Goal: Find specific page/section: Find specific page/section

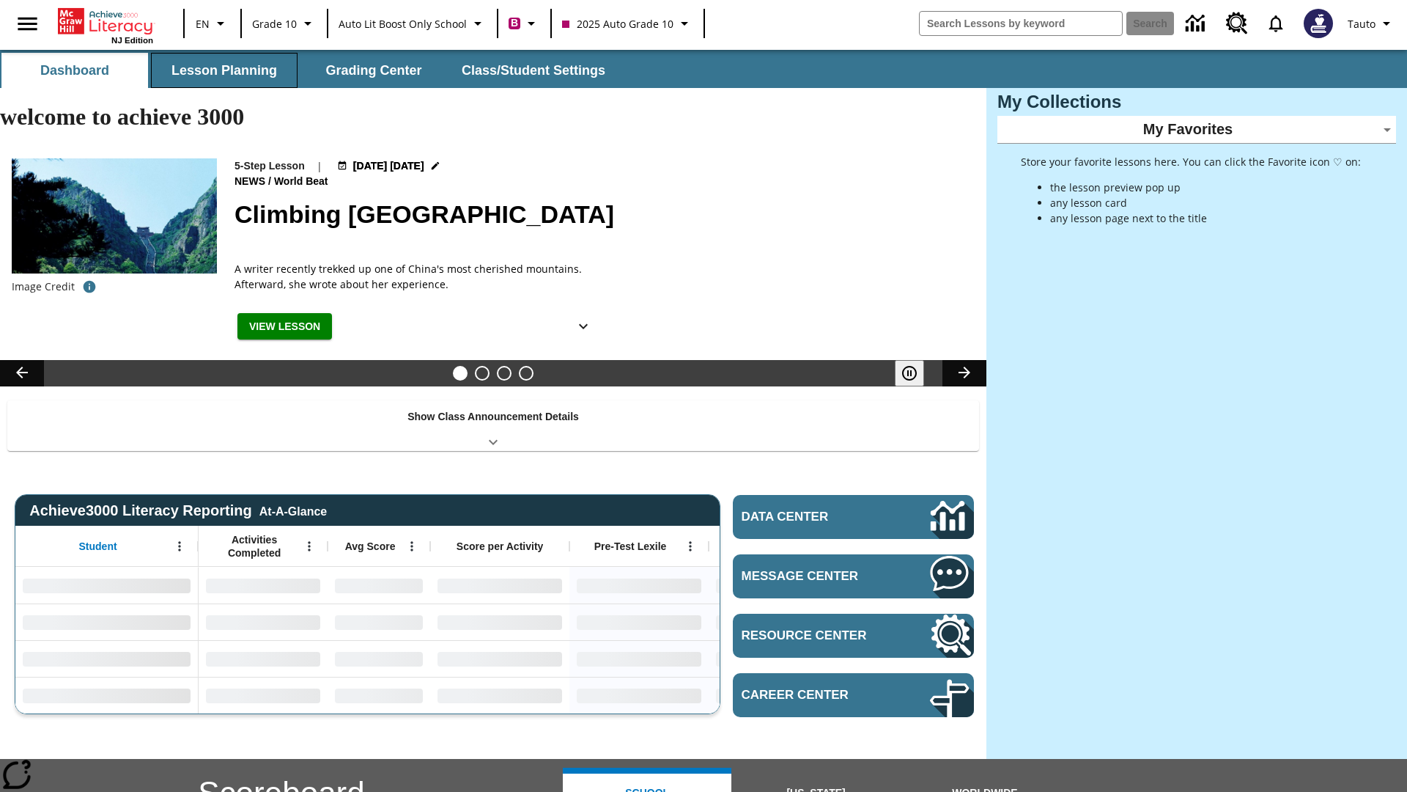
click at [224, 70] on button "Lesson Planning" at bounding box center [224, 70] width 147 height 35
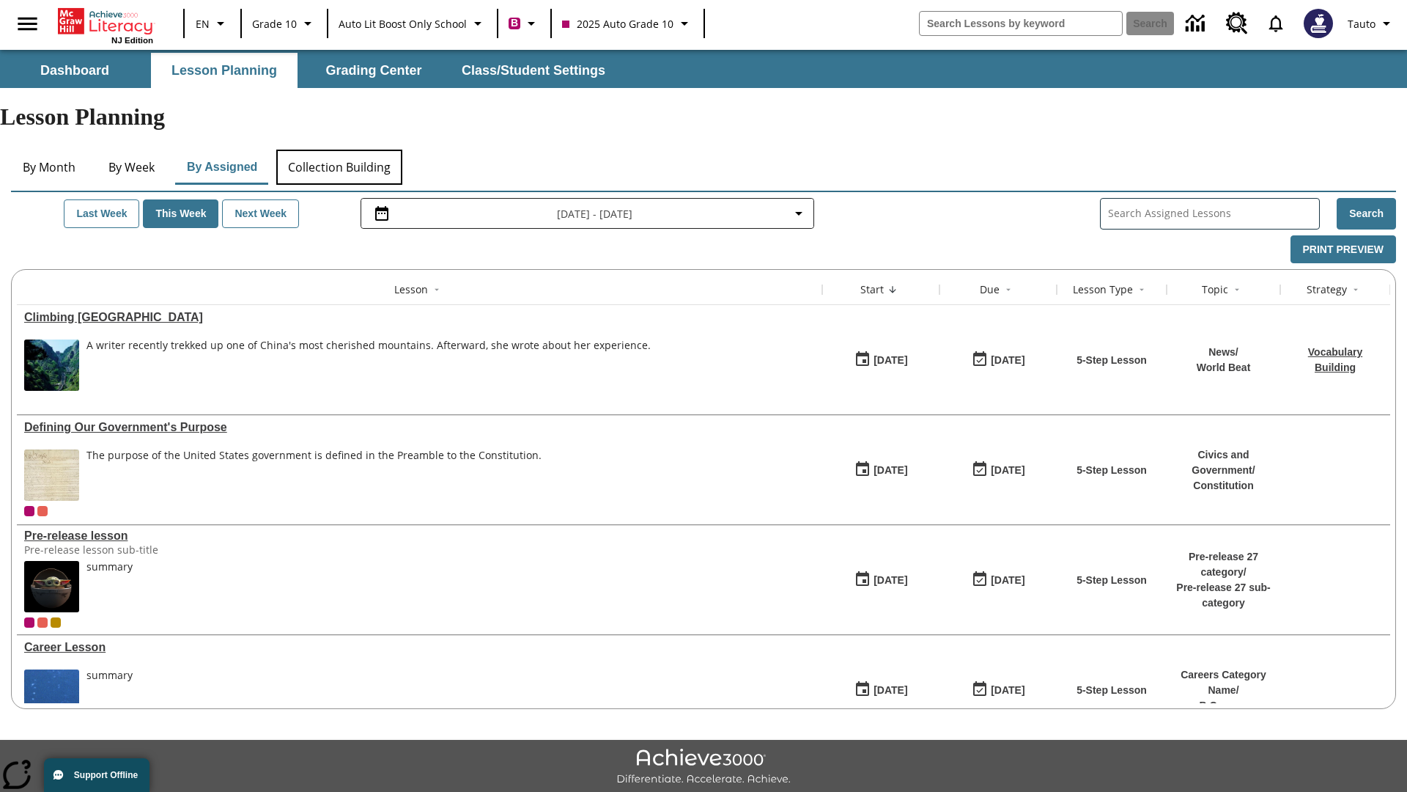
click at [339, 150] on button "Collection Building" at bounding box center [339, 167] width 126 height 35
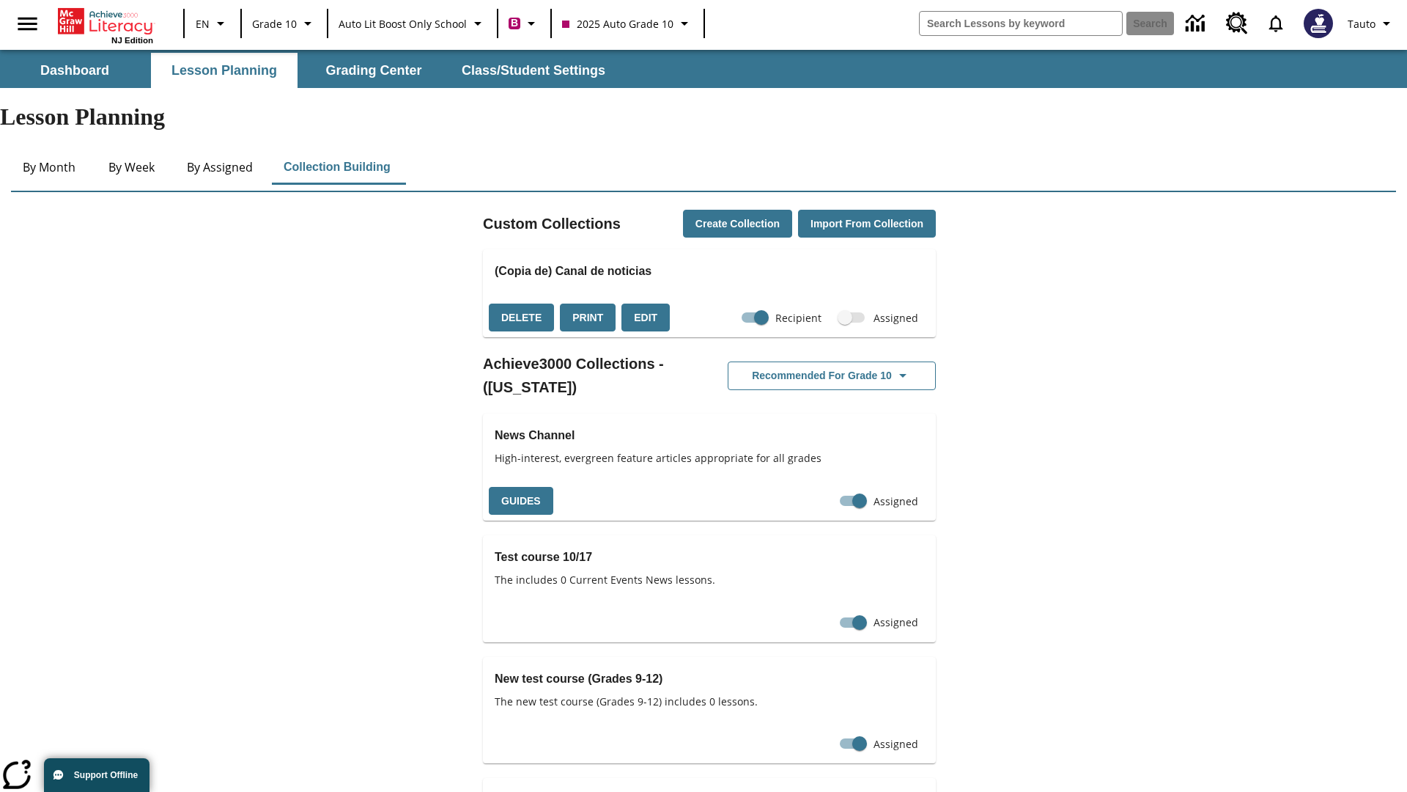
checkbox input "true"
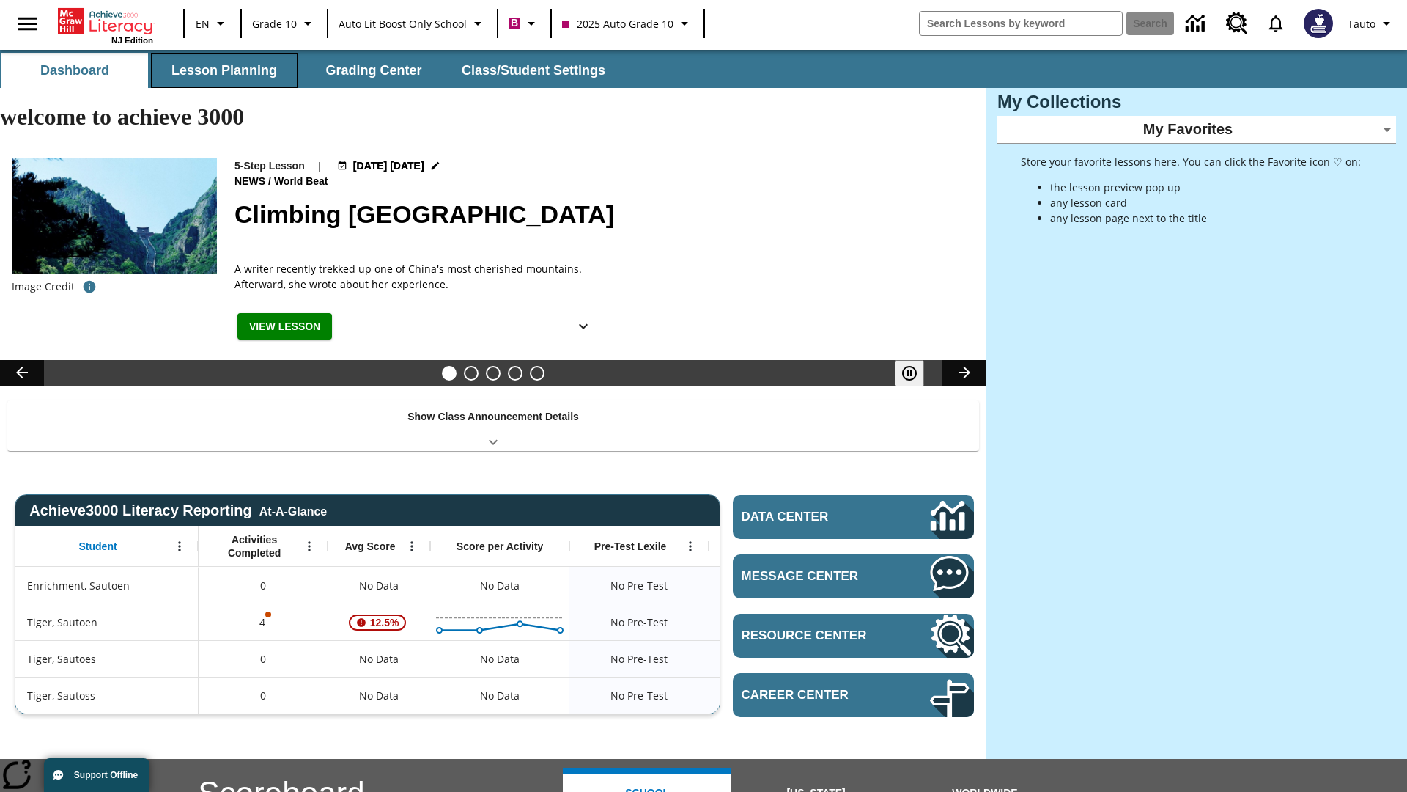
click at [224, 70] on button "Lesson Planning" at bounding box center [224, 70] width 147 height 35
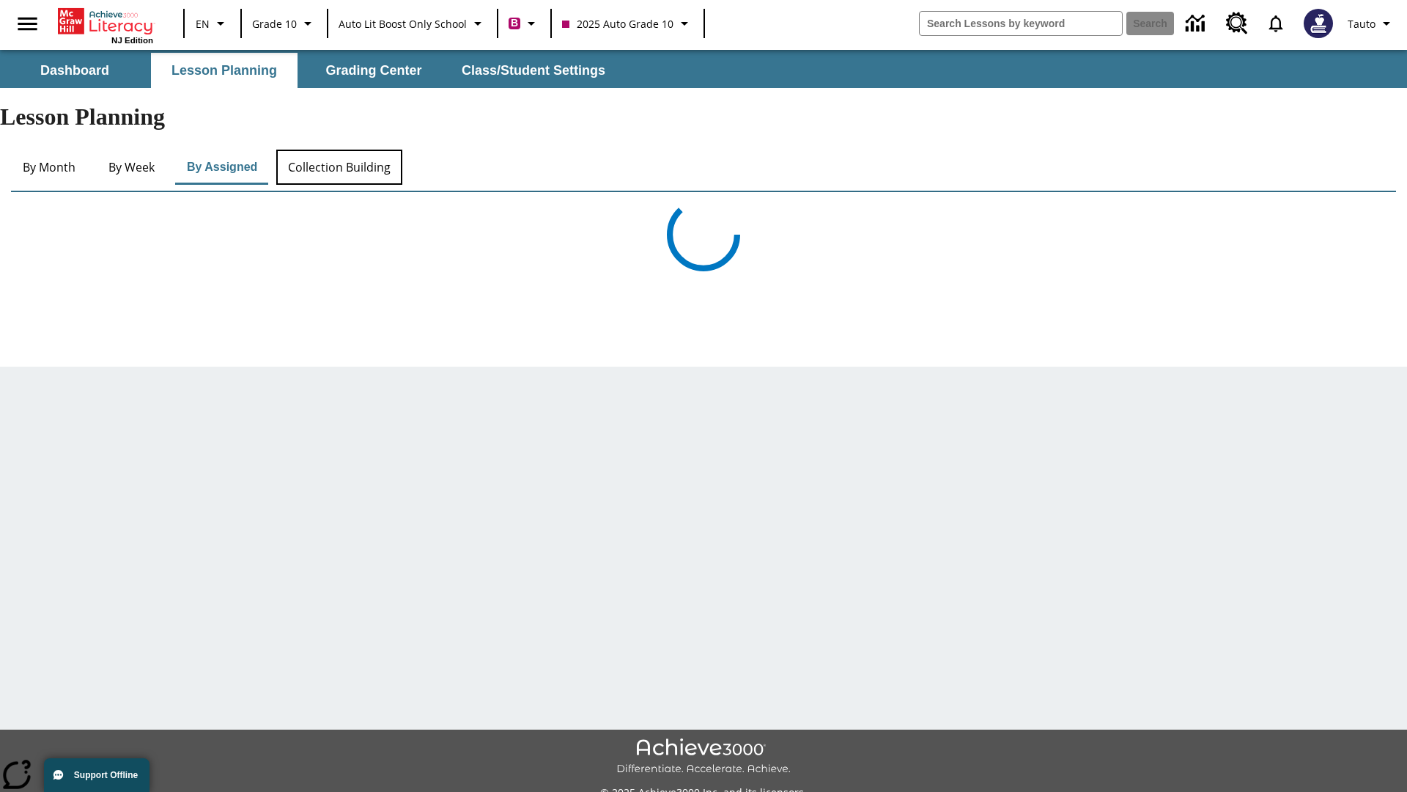
click at [339, 150] on button "Collection Building" at bounding box center [339, 167] width 126 height 35
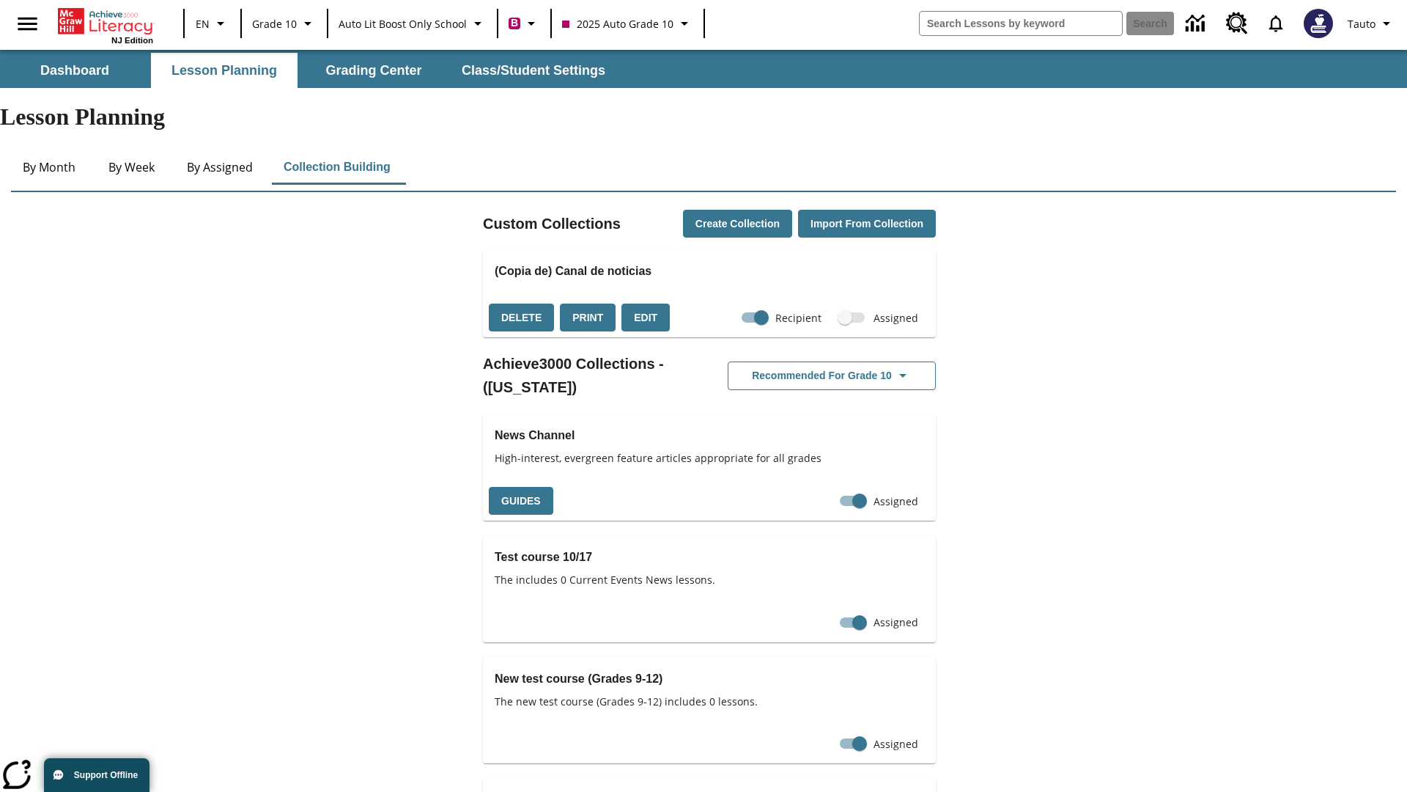
checkbox input "false"
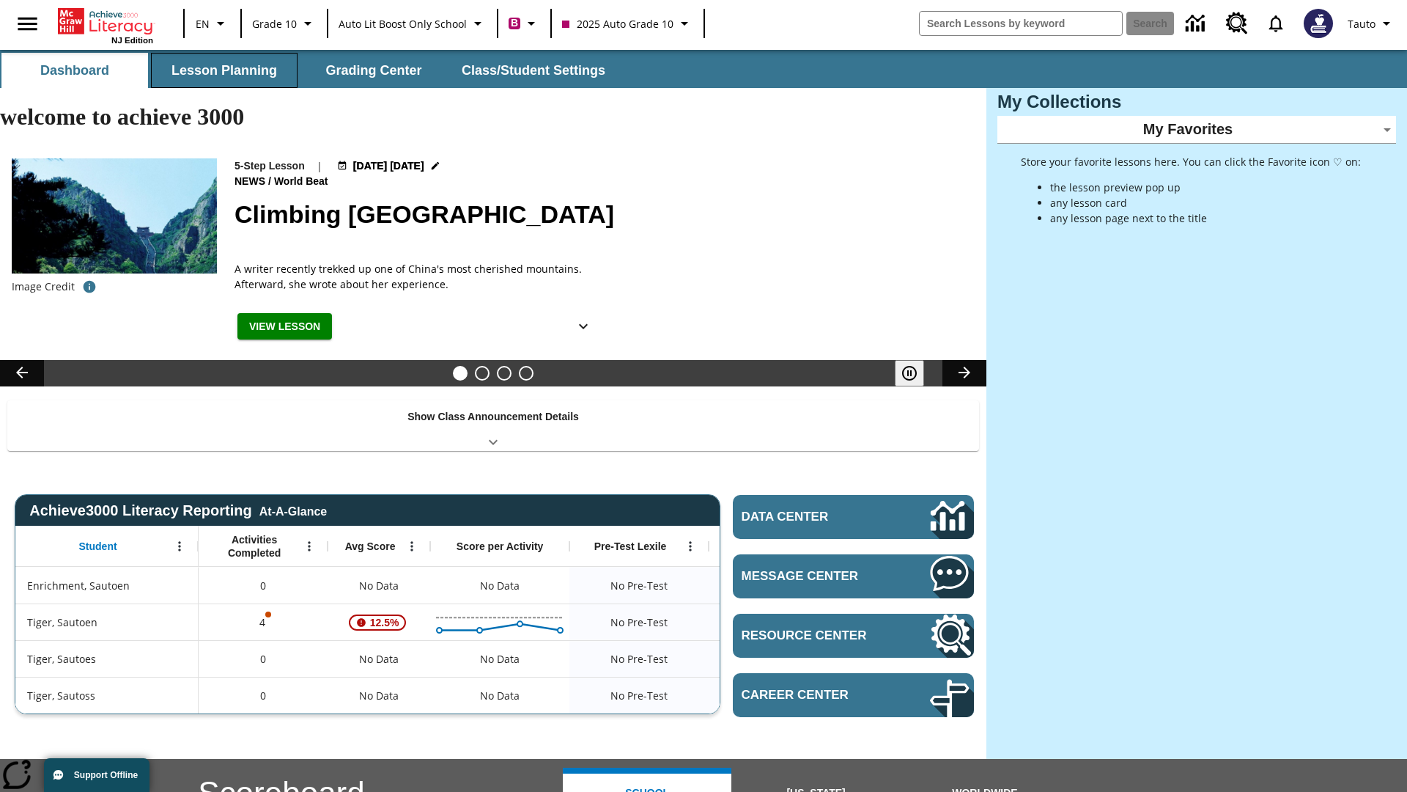
click at [224, 70] on button "Lesson Planning" at bounding box center [224, 70] width 147 height 35
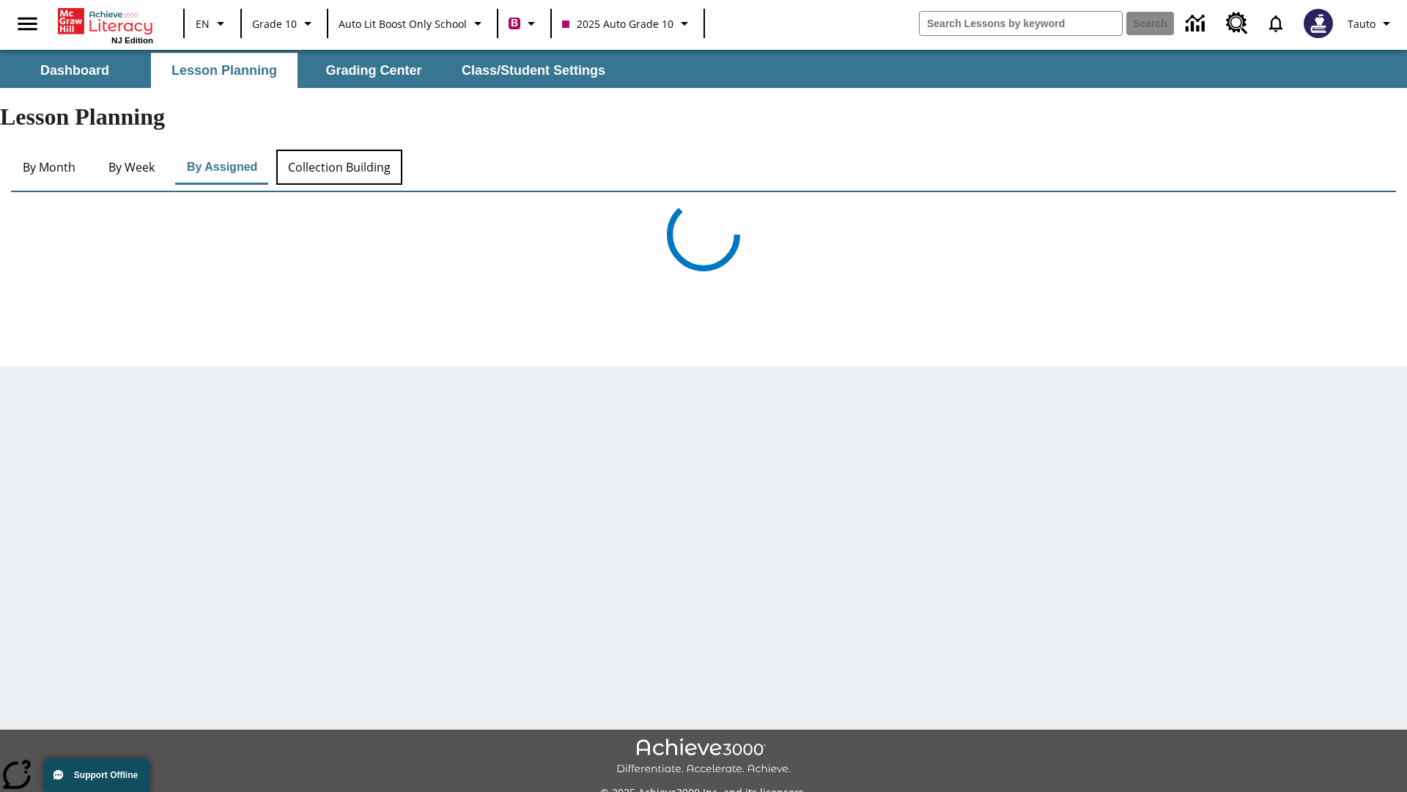
click at [339, 150] on button "Collection Building" at bounding box center [339, 167] width 126 height 35
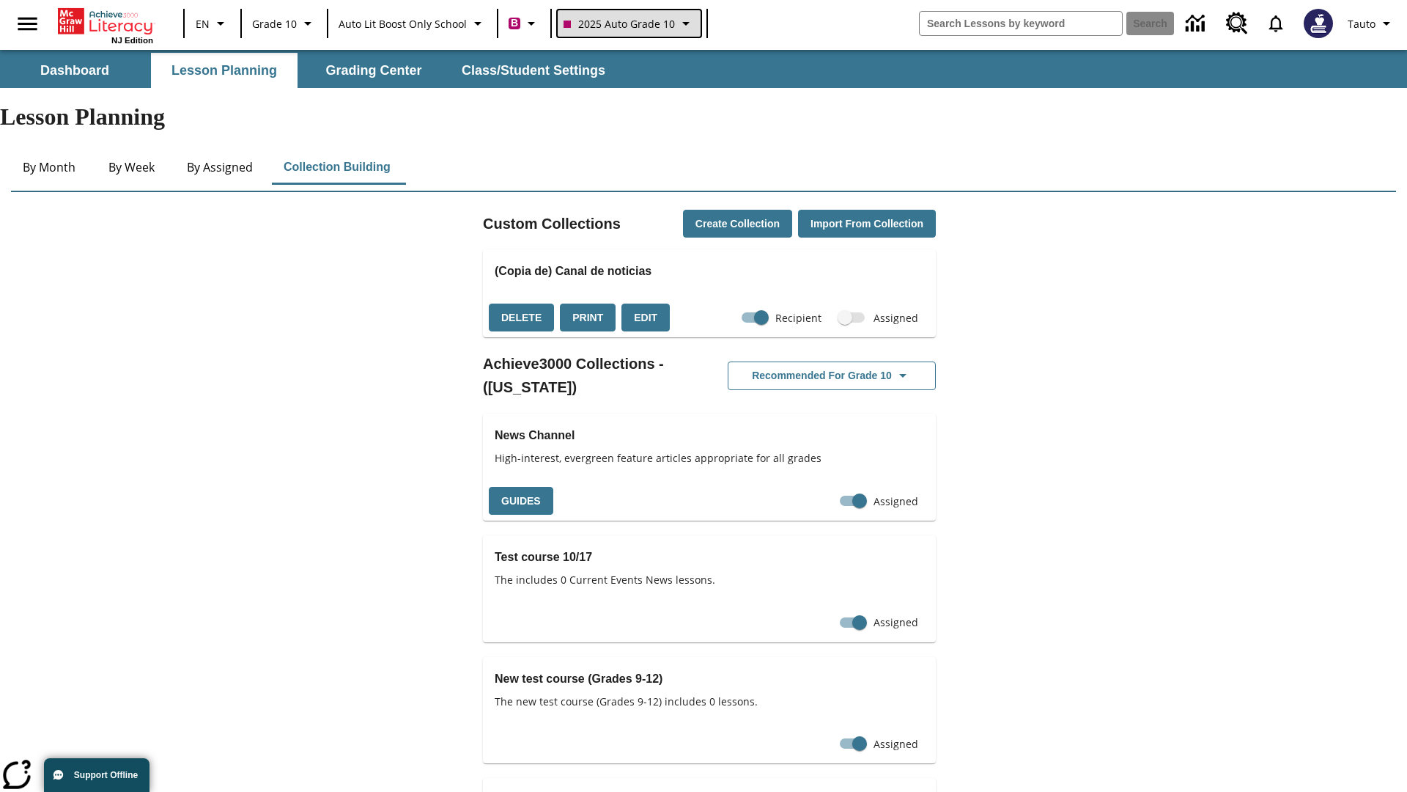
click at [627, 23] on span "2025 Auto Grade 10" at bounding box center [619, 23] width 111 height 15
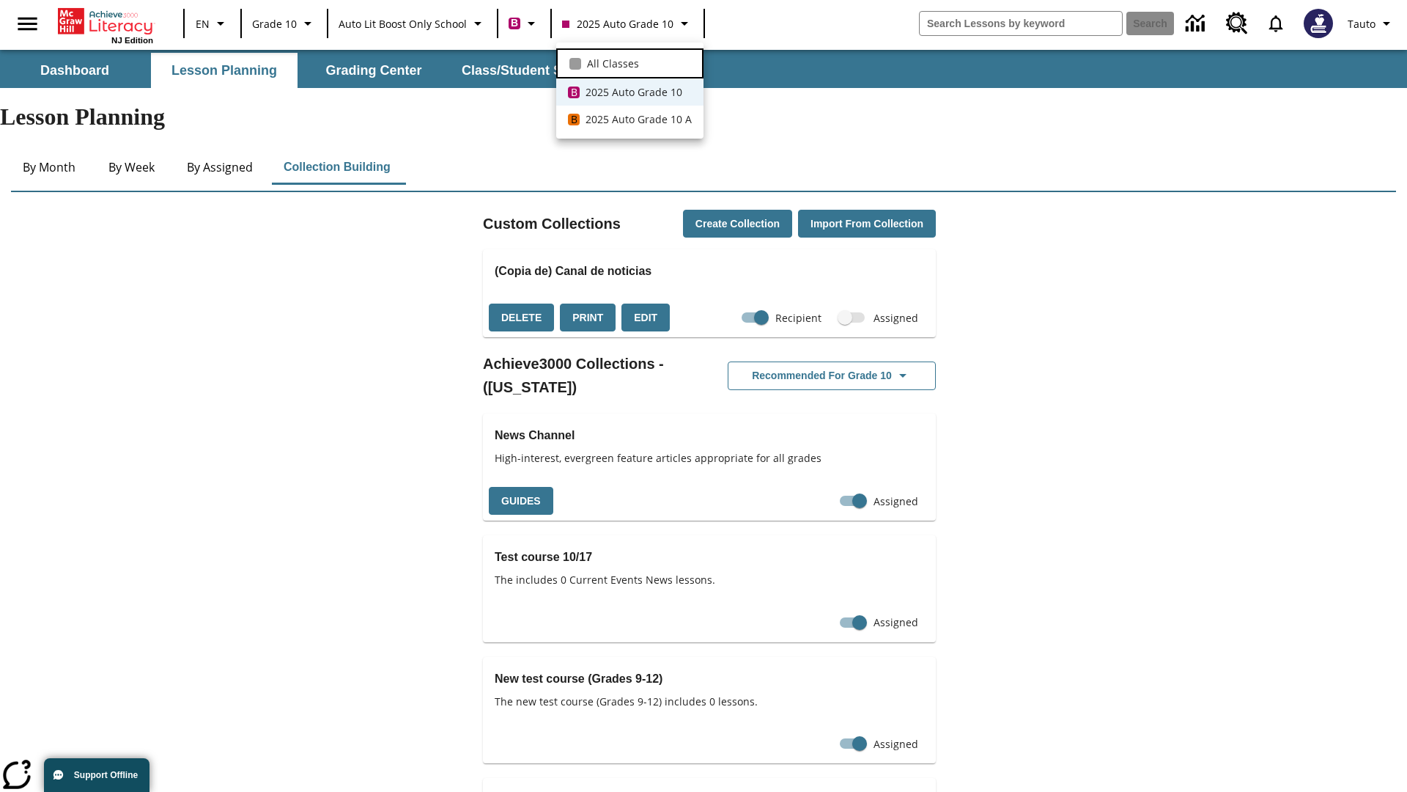
click at [630, 62] on span "All Classes" at bounding box center [613, 63] width 52 height 15
